Goal: Task Accomplishment & Management: Manage account settings

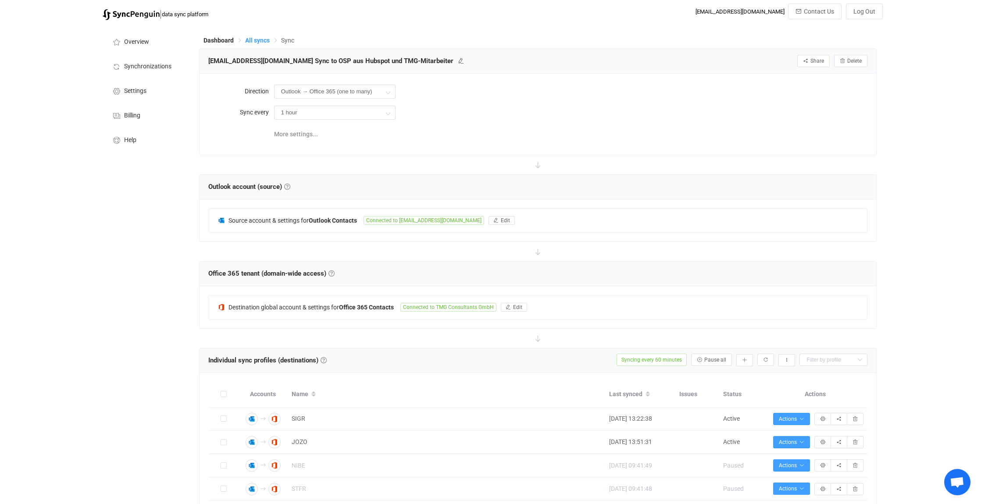
click at [260, 38] on span "All syncs" at bounding box center [257, 40] width 25 height 7
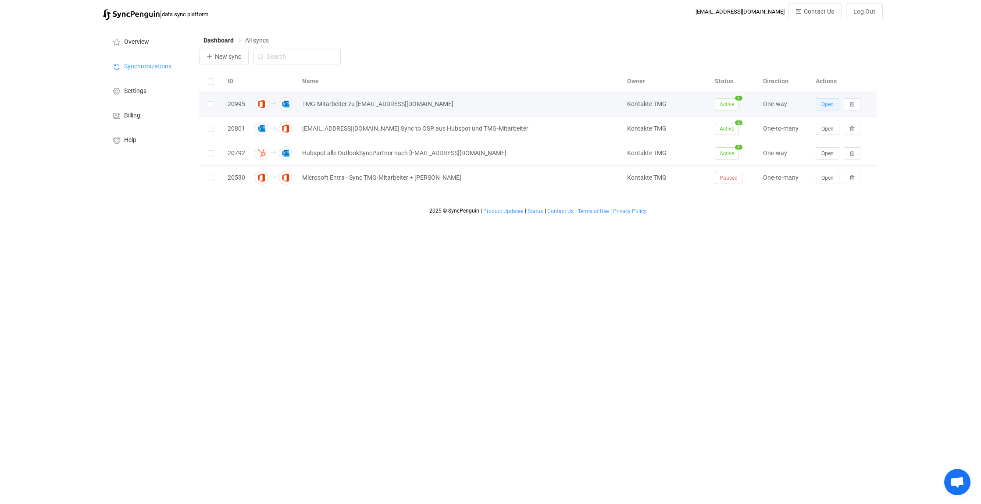
click at [831, 102] on span "Open" at bounding box center [828, 104] width 12 height 6
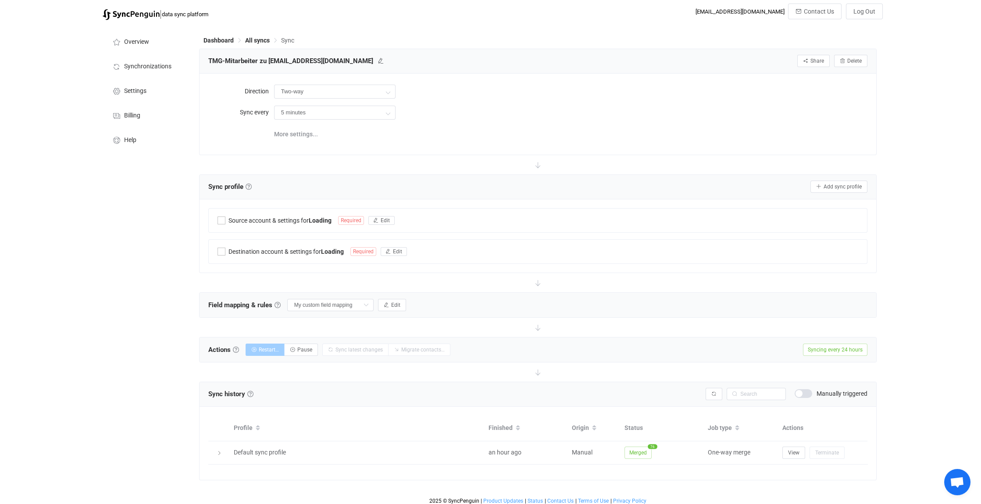
type input "Office 365 GAL → Outlook"
type input "24 hours"
click at [257, 40] on span "All syncs" at bounding box center [257, 40] width 25 height 7
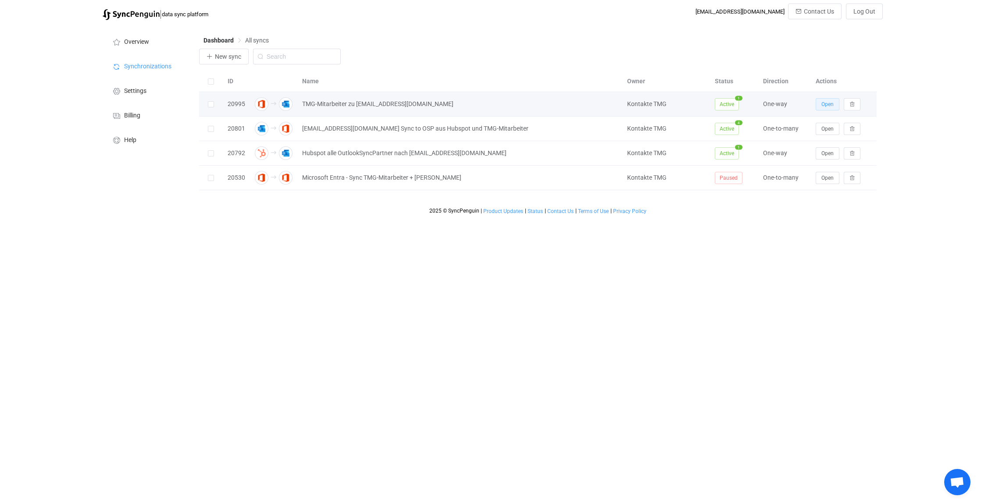
click at [829, 103] on span "Open" at bounding box center [828, 104] width 12 height 6
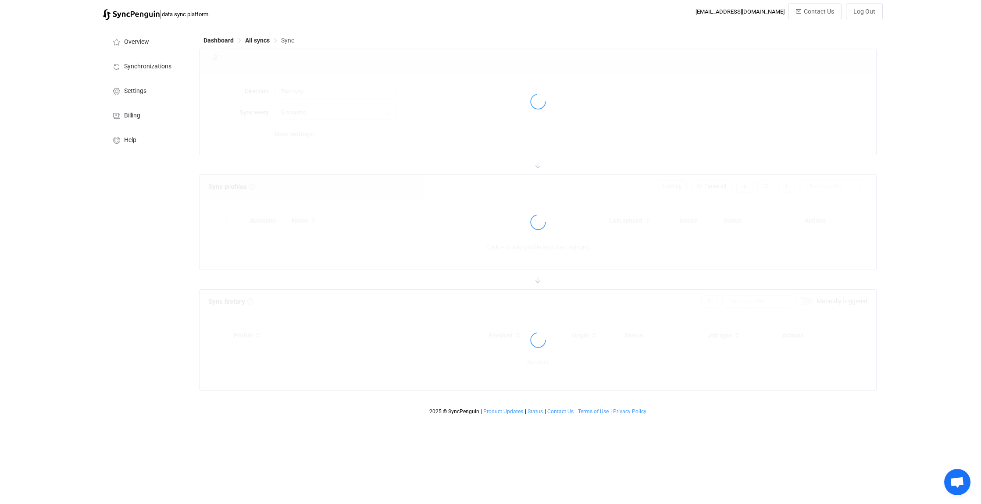
type input "Office 365 GAL → Outlook"
type input "24 hours"
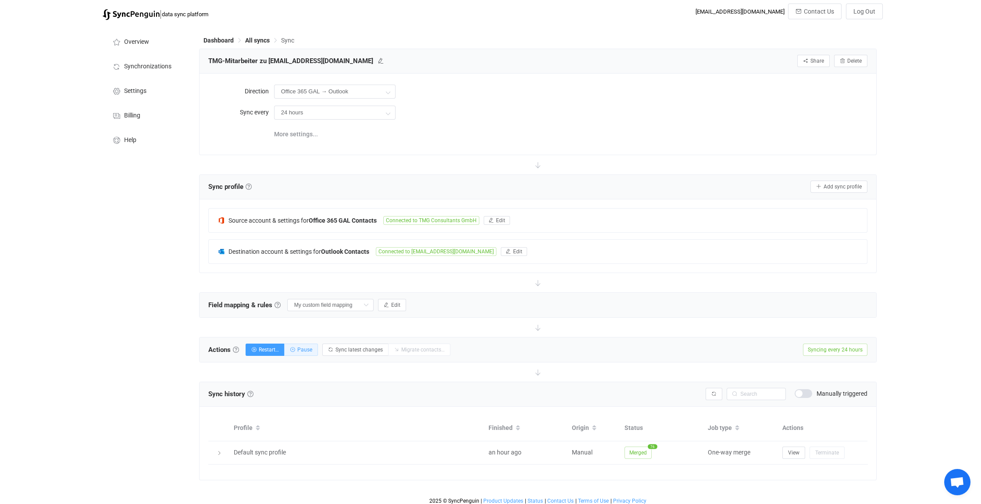
click at [307, 348] on span "Pause" at bounding box center [304, 350] width 15 height 6
click at [324, 61] on span "TMG-Mitarbeiter zu [EMAIL_ADDRESS][DOMAIN_NAME]" at bounding box center [290, 60] width 165 height 13
click at [378, 62] on icon at bounding box center [381, 61] width 6 height 6
click at [275, 60] on input "TMG-Mitarbeiter zu [EMAIL_ADDRESS][DOMAIN_NAME]" at bounding box center [245, 60] width 83 height 13
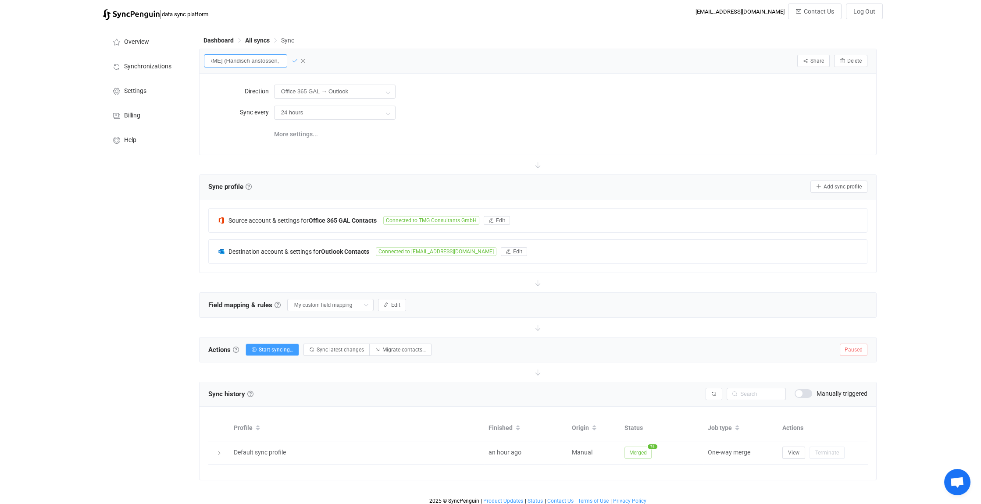
type input "TMG-Mitarbeiter zu [EMAIL_ADDRESS][DOMAIN_NAME] (Händisch anstossen, bei Änderu…"
click at [292, 59] on icon at bounding box center [295, 61] width 6 height 6
click at [256, 40] on span "All syncs" at bounding box center [257, 40] width 25 height 7
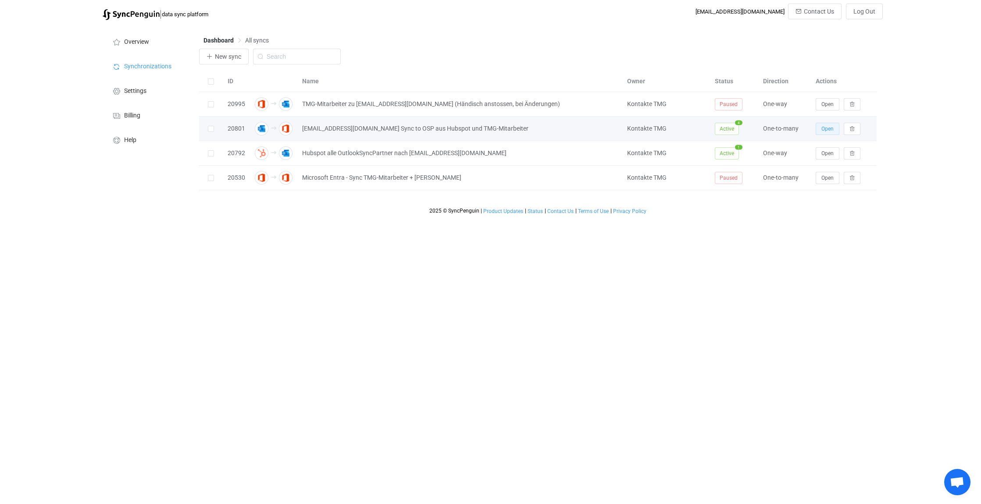
click at [829, 129] on span "Open" at bounding box center [828, 129] width 12 height 6
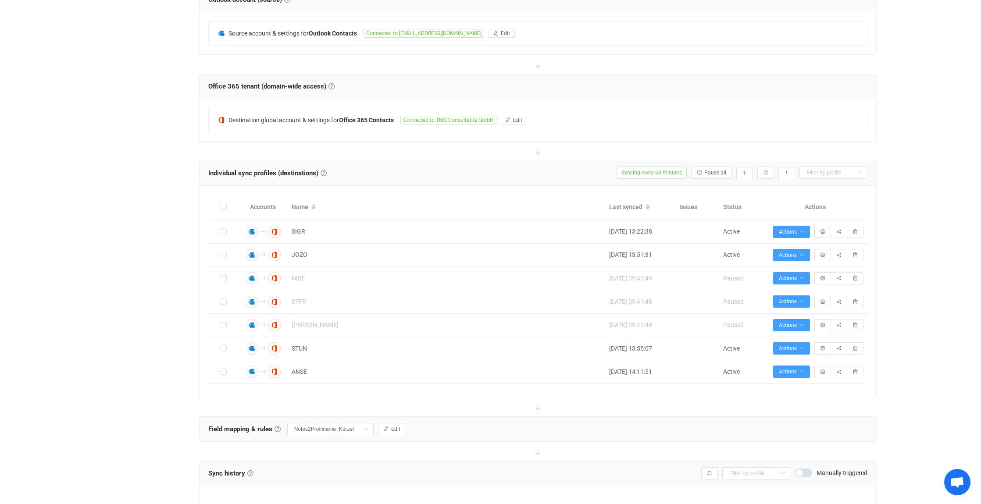
scroll to position [351, 0]
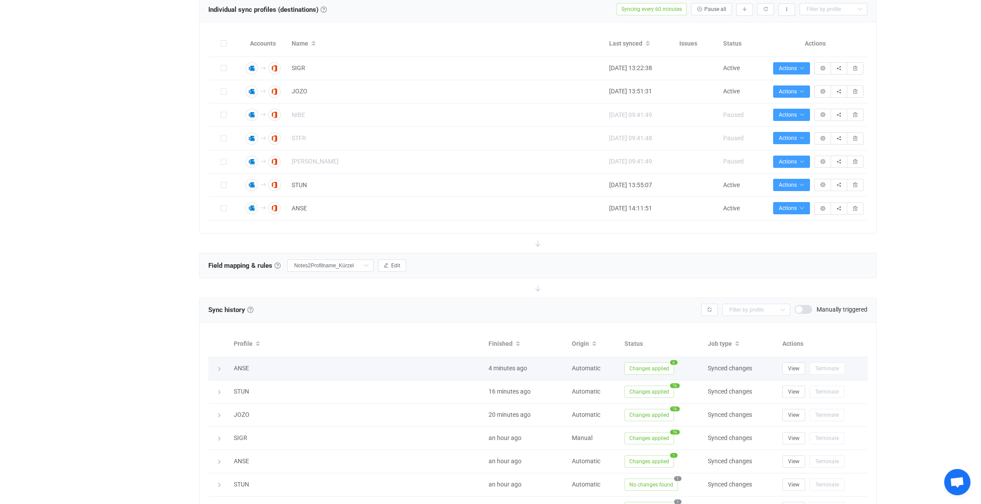
click at [217, 367] on icon at bounding box center [219, 369] width 5 height 5
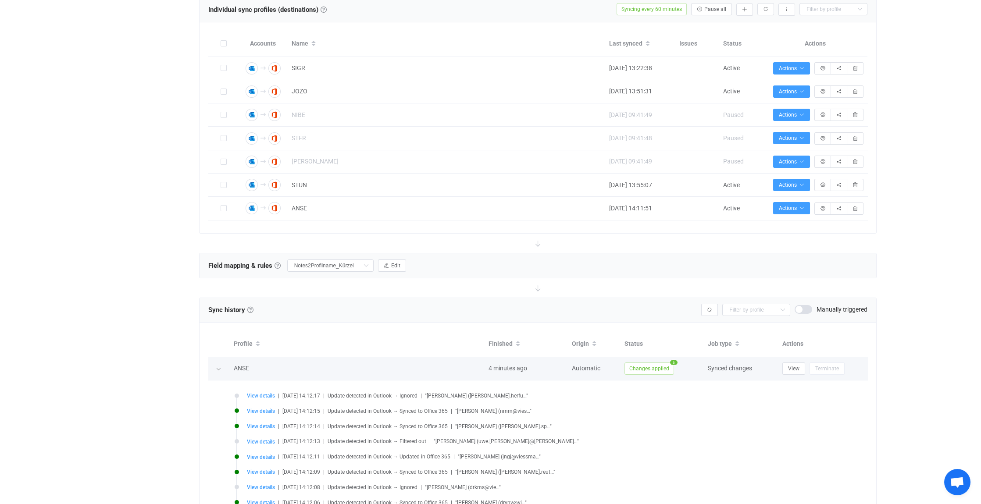
click at [219, 367] on icon at bounding box center [218, 369] width 5 height 5
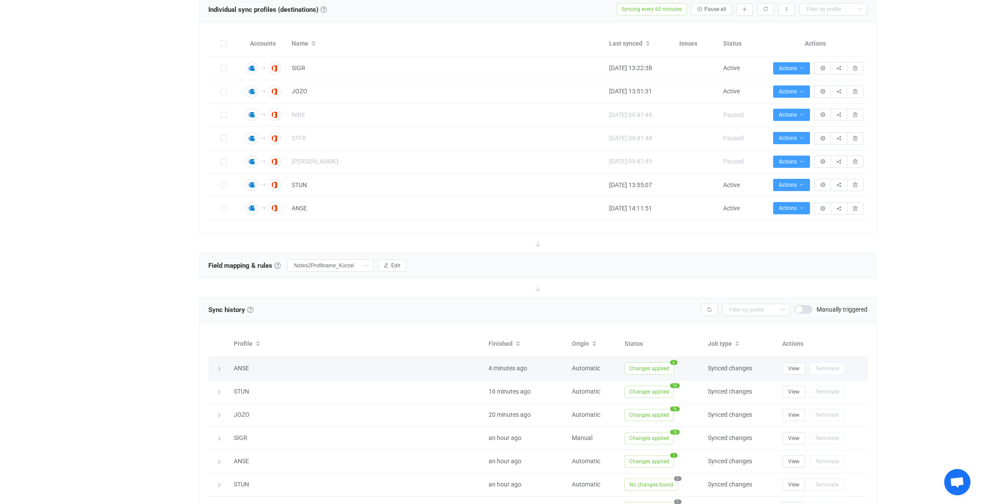
click at [218, 367] on icon at bounding box center [219, 369] width 5 height 5
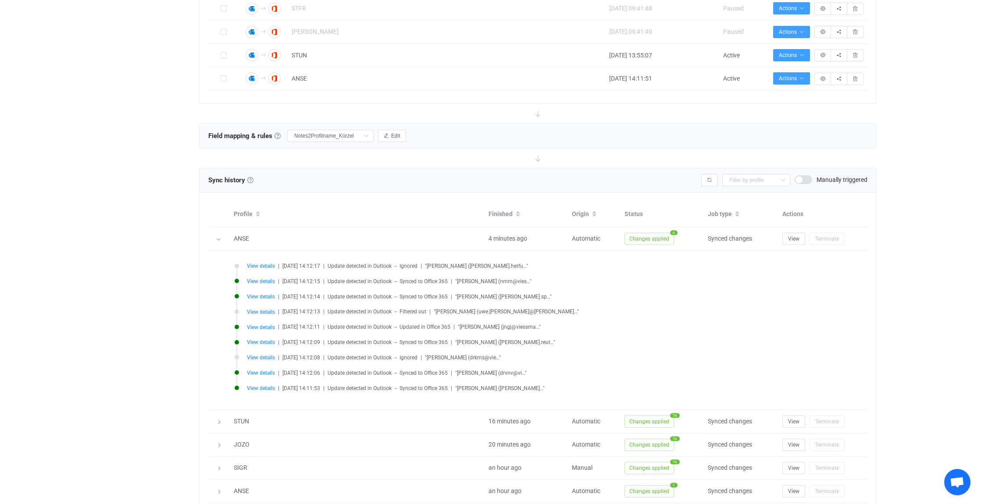
scroll to position [482, 0]
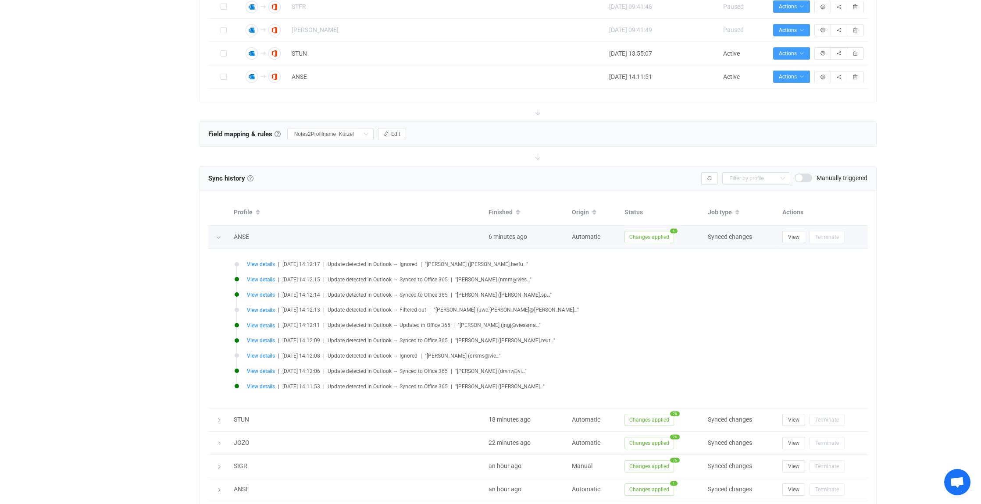
click at [218, 235] on icon at bounding box center [218, 237] width 5 height 5
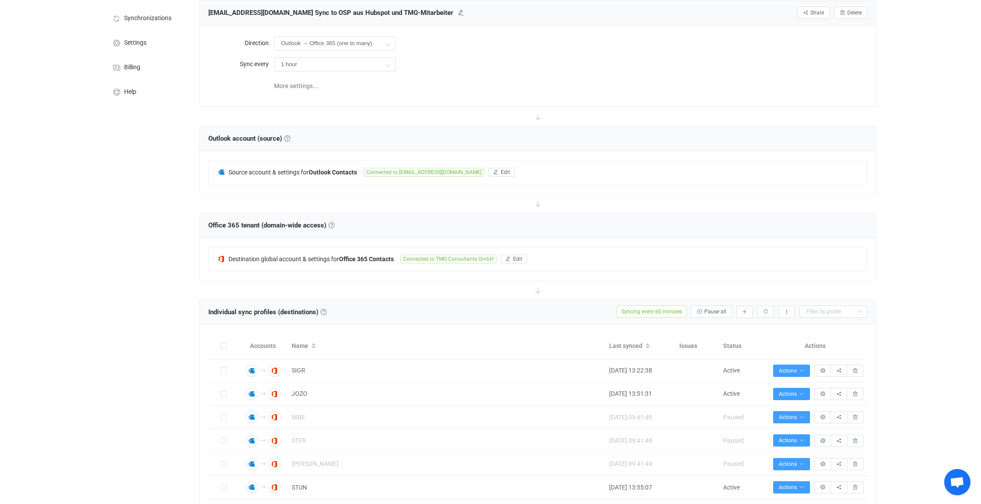
scroll to position [0, 0]
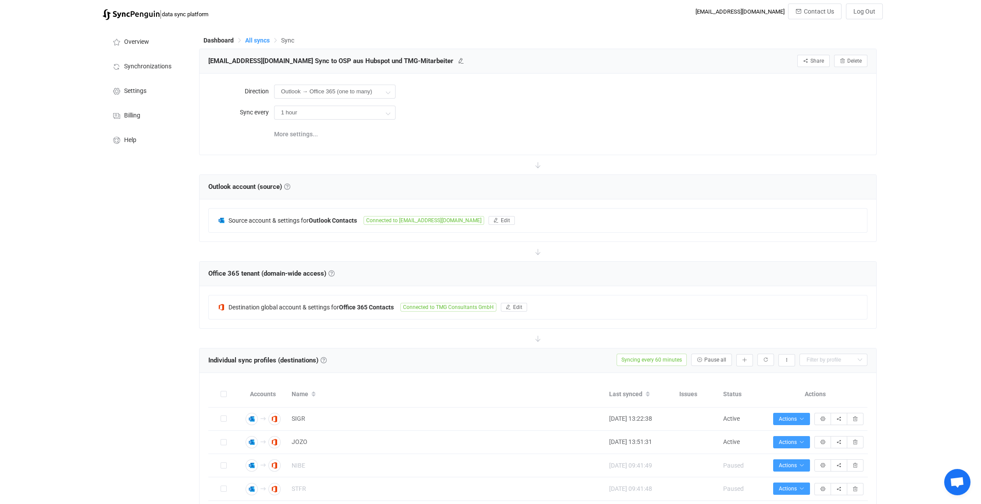
click at [254, 41] on span "All syncs" at bounding box center [257, 40] width 25 height 7
